Goal: Task Accomplishment & Management: Complete application form

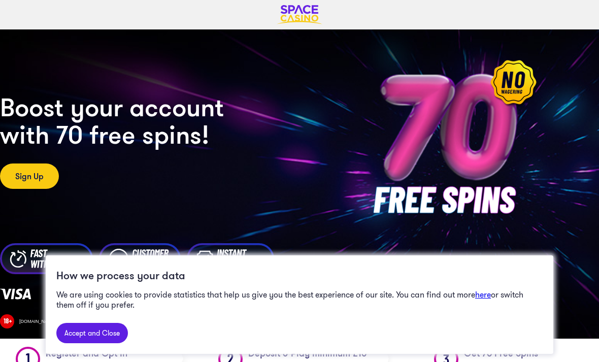
click at [99, 334] on link "Accept and Close" at bounding box center [92, 333] width 72 height 20
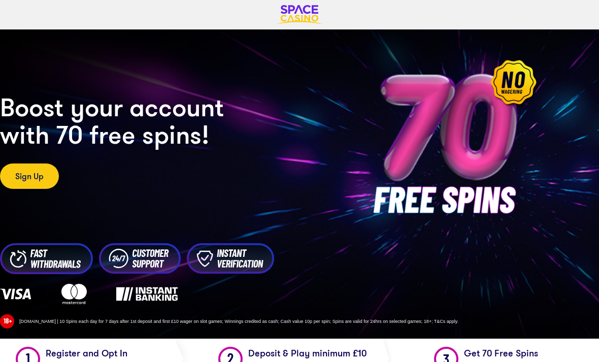
click at [259, 151] on div "CASINO Boost your account with 70 free spins! Sign Up" at bounding box center [174, 140] width 349 height 95
click at [511, 82] on img at bounding box center [450, 141] width 203 height 203
click at [432, 130] on img at bounding box center [450, 141] width 203 height 203
click at [41, 167] on link "Sign Up" at bounding box center [29, 175] width 59 height 25
click at [498, 136] on img at bounding box center [450, 141] width 203 height 203
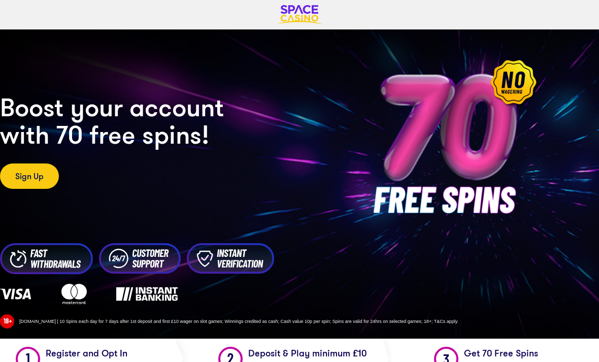
click at [522, 96] on img at bounding box center [450, 141] width 203 height 203
click at [38, 165] on link "Sign Up" at bounding box center [29, 175] width 59 height 25
click at [55, 257] on img at bounding box center [46, 258] width 93 height 31
click at [166, 262] on img at bounding box center [140, 258] width 82 height 30
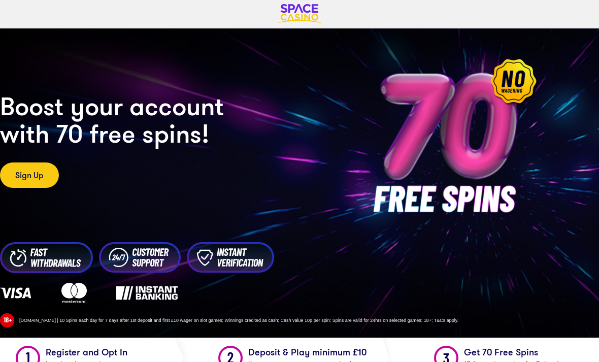
scroll to position [3, 0]
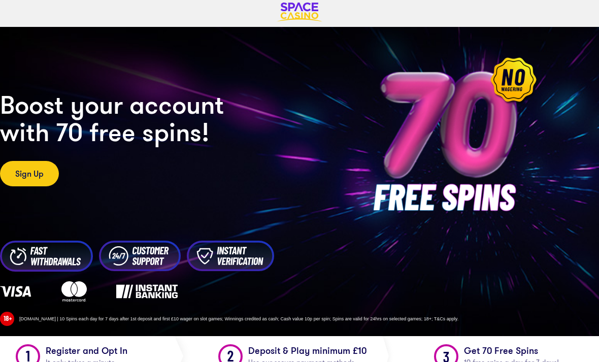
click at [120, 123] on h2 "Boost your account with 70 free spins!" at bounding box center [174, 118] width 349 height 55
